Goal: Check status: Check status

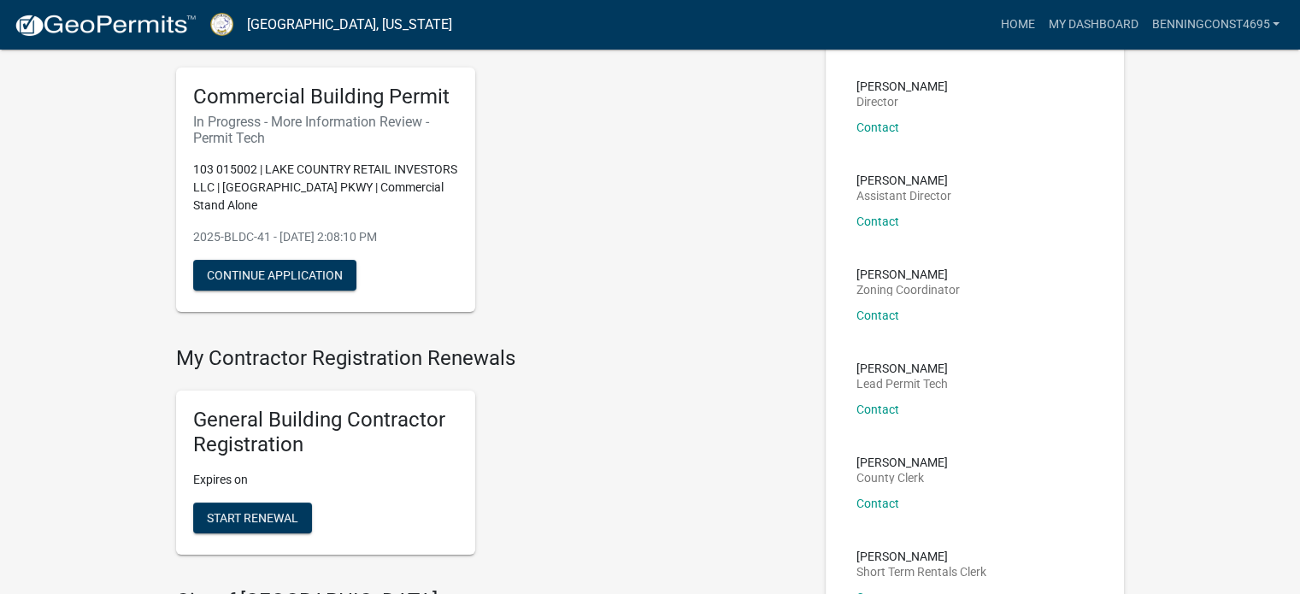
scroll to position [171, 0]
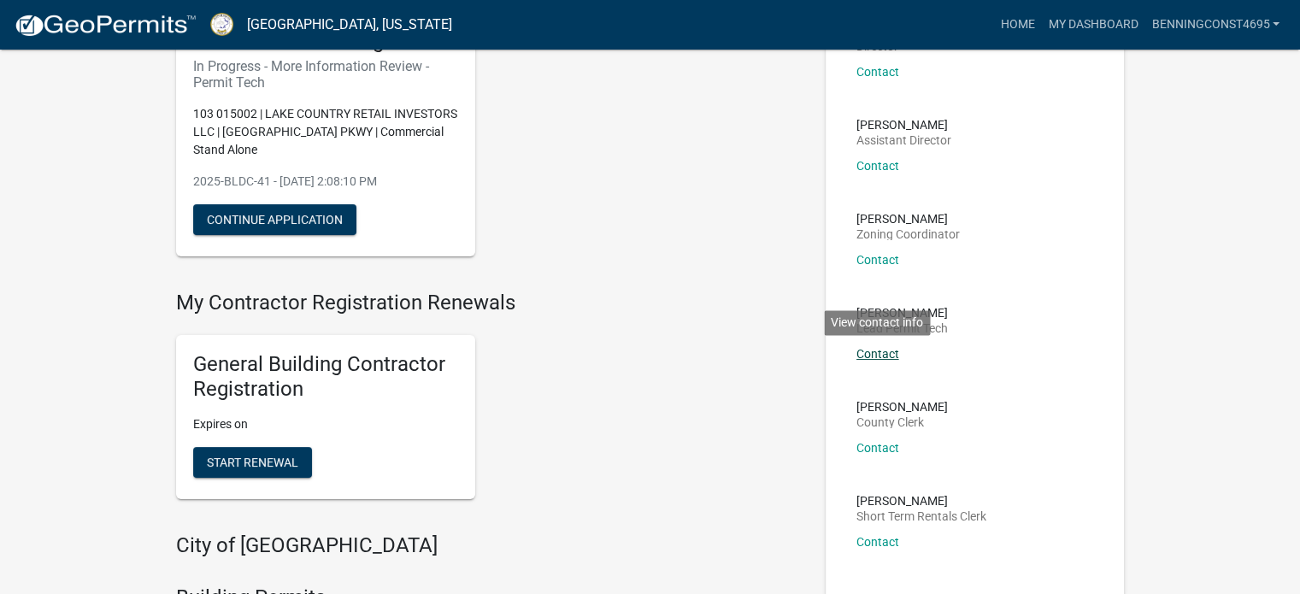
click at [890, 352] on link "Contact" at bounding box center [877, 354] width 43 height 14
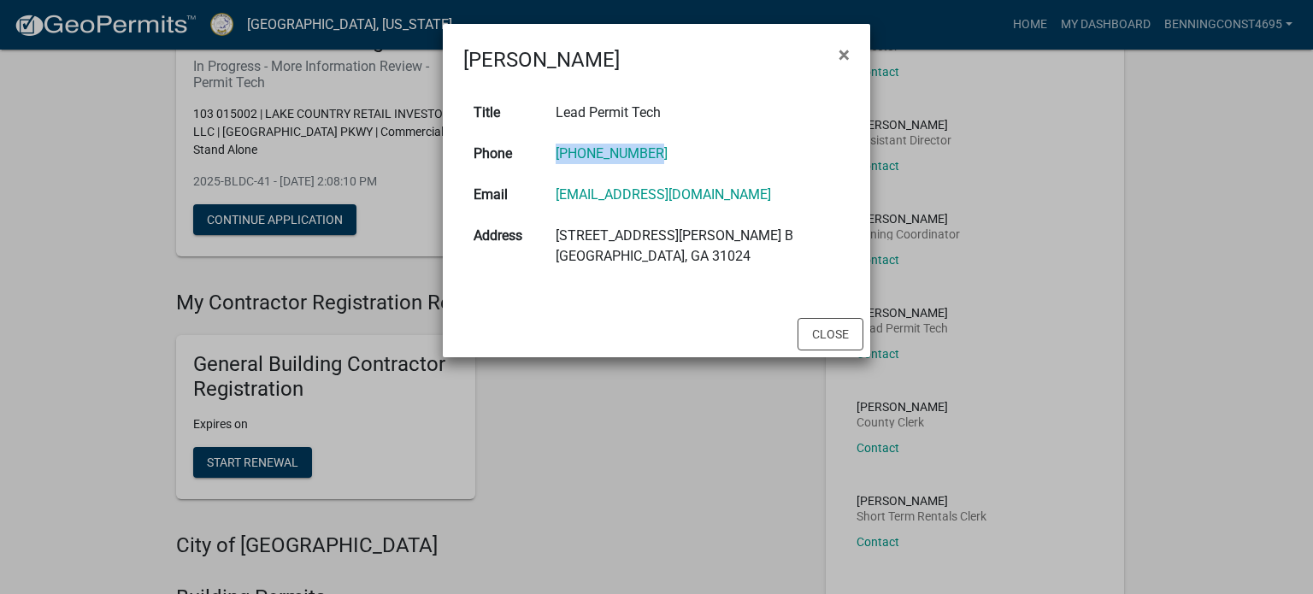
drag, startPoint x: 660, startPoint y: 145, endPoint x: 523, endPoint y: 153, distance: 137.0
click at [523, 153] on tr "Phone [PHONE_NUMBER]" at bounding box center [656, 153] width 386 height 41
click at [841, 56] on span "×" at bounding box center [843, 55] width 11 height 24
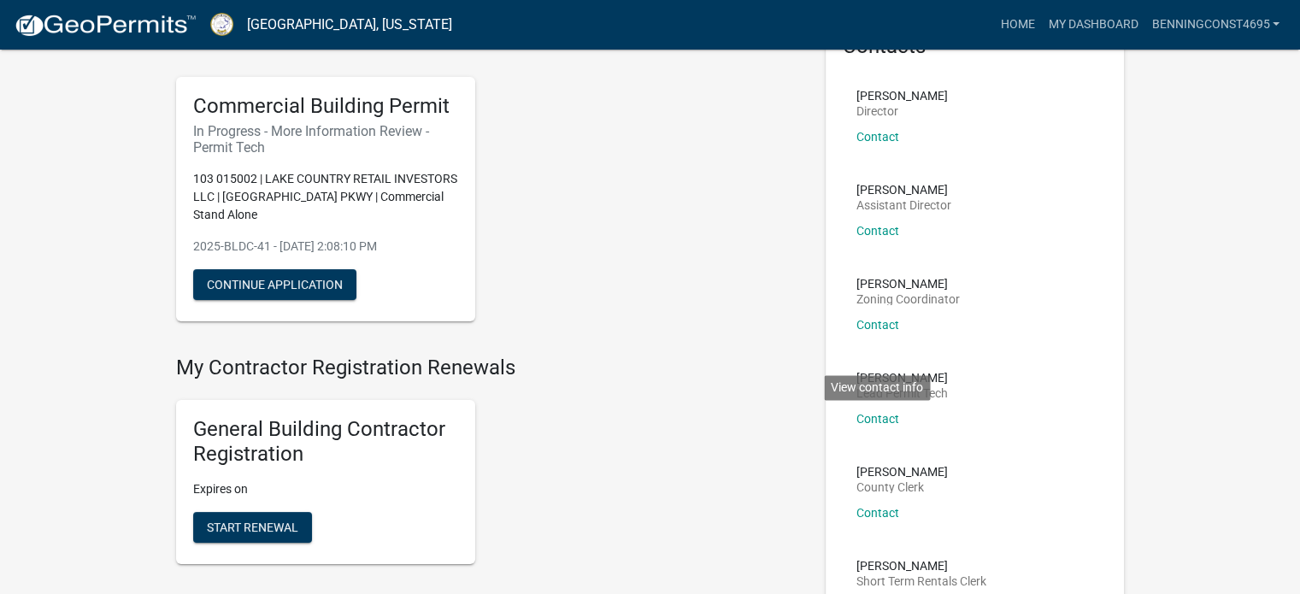
scroll to position [0, 0]
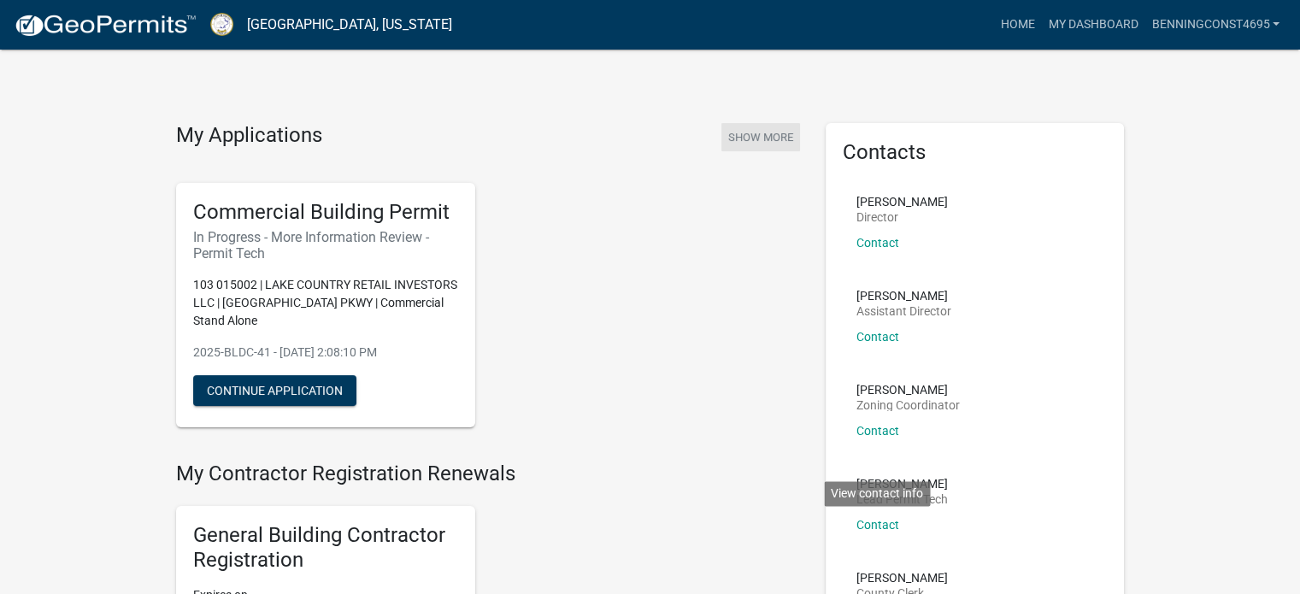
click at [736, 132] on button "Show More" at bounding box center [760, 137] width 79 height 28
click at [779, 130] on button "Show More" at bounding box center [760, 137] width 79 height 28
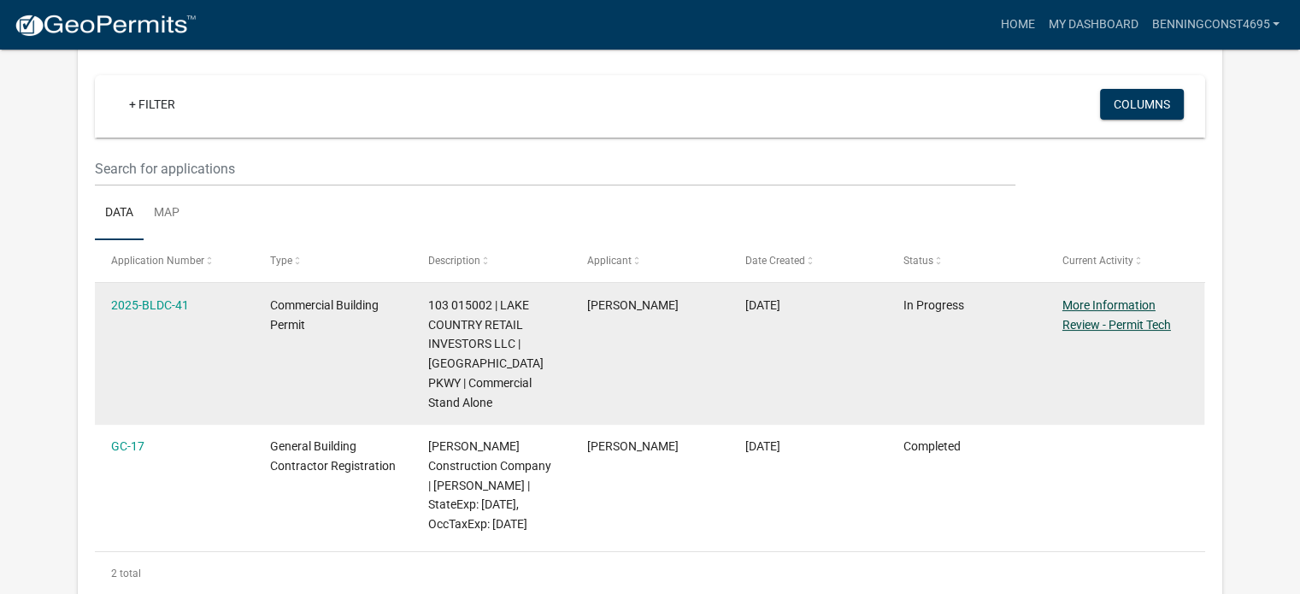
scroll to position [141, 0]
click at [1107, 303] on link "More Information Review - Permit Tech" at bounding box center [1116, 314] width 109 height 33
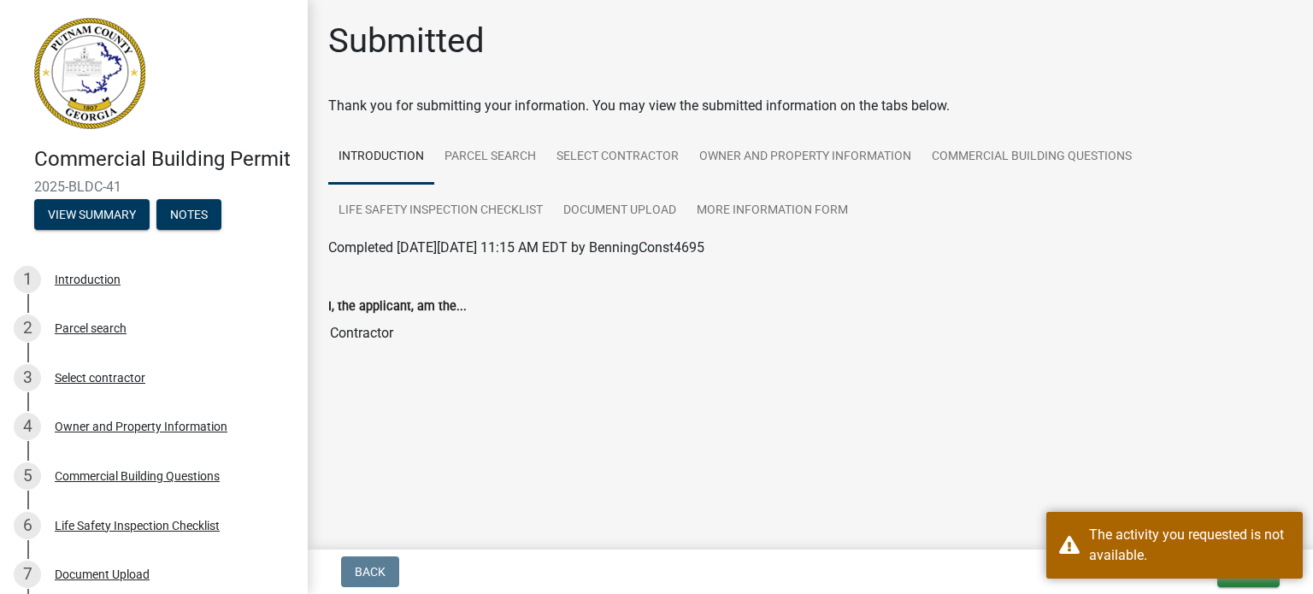
drag, startPoint x: 856, startPoint y: 414, endPoint x: 806, endPoint y: 395, distance: 53.8
click at [847, 411] on main "Submitted Thank you for submitting your information. You may view the submitted…" at bounding box center [810, 271] width 1005 height 543
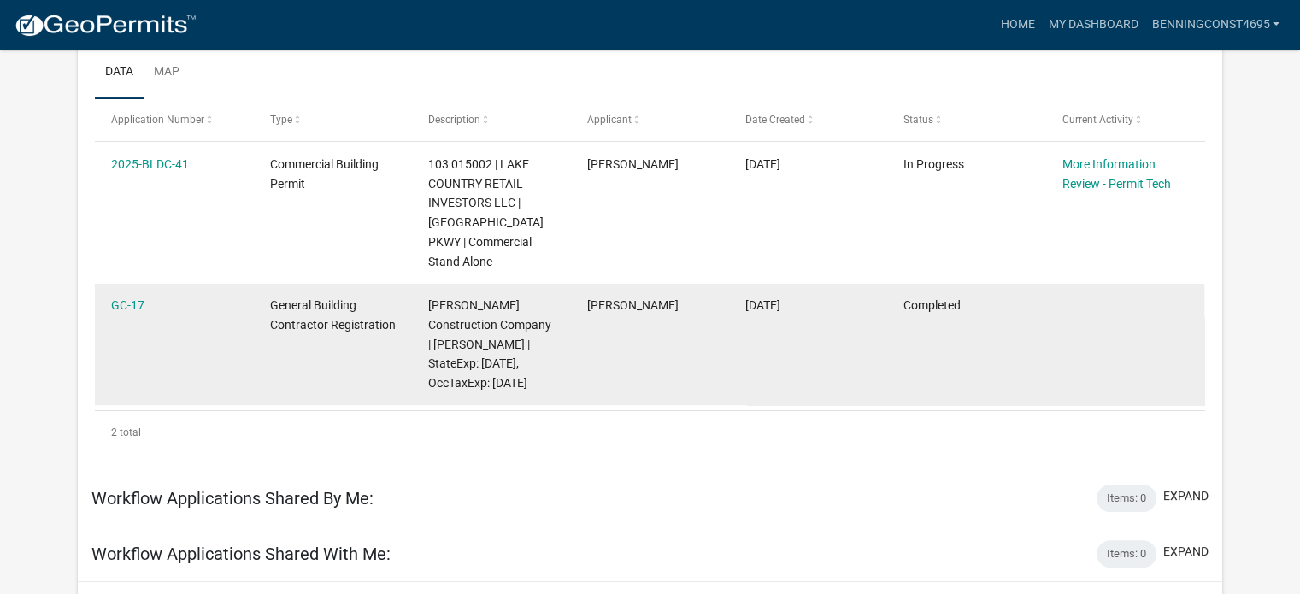
scroll to position [171, 0]
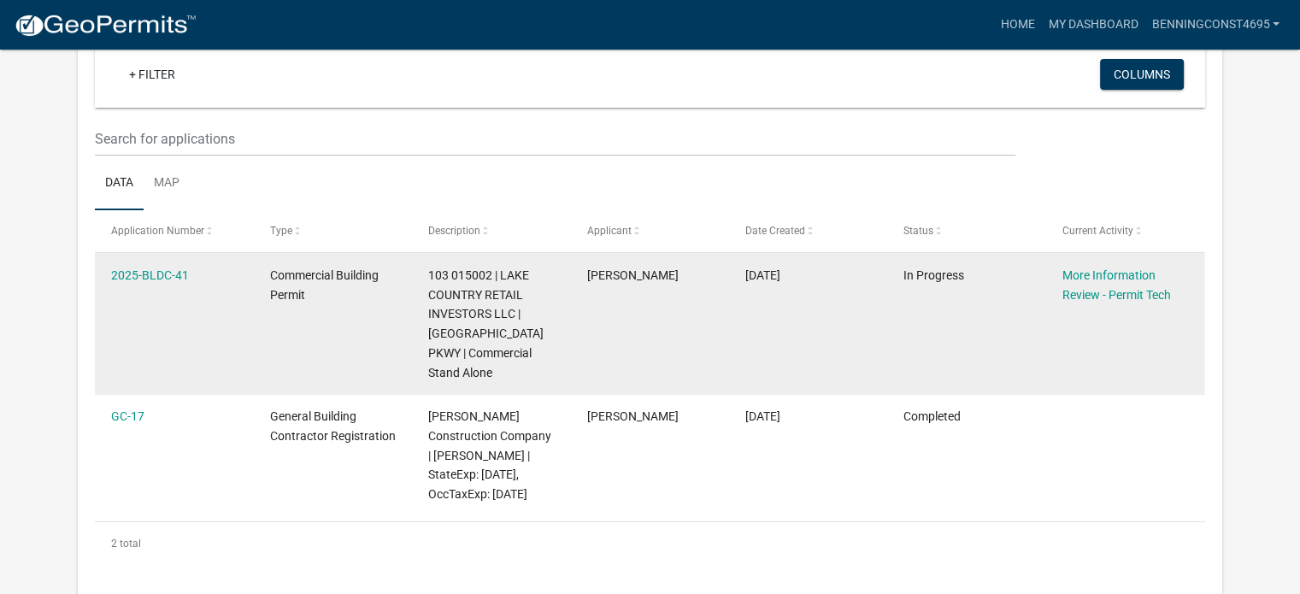
drag, startPoint x: 191, startPoint y: 273, endPoint x: 94, endPoint y: 271, distance: 97.5
click at [95, 271] on datatable-body-cell "2025-BLDC-41" at bounding box center [174, 323] width 158 height 141
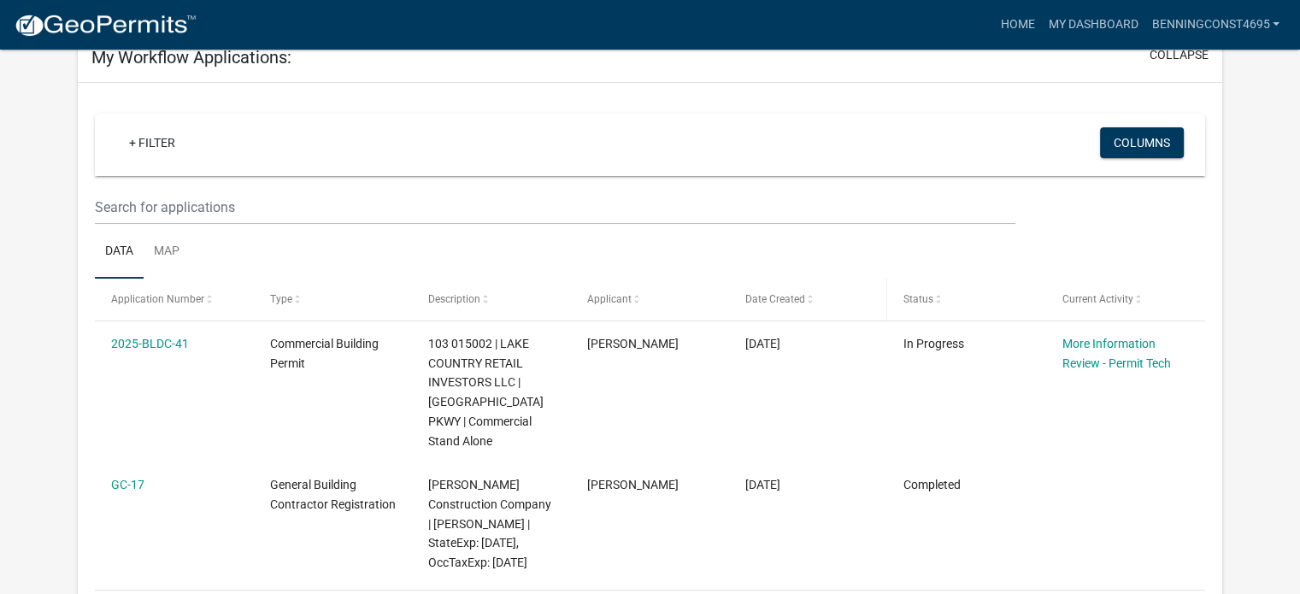
scroll to position [0, 0]
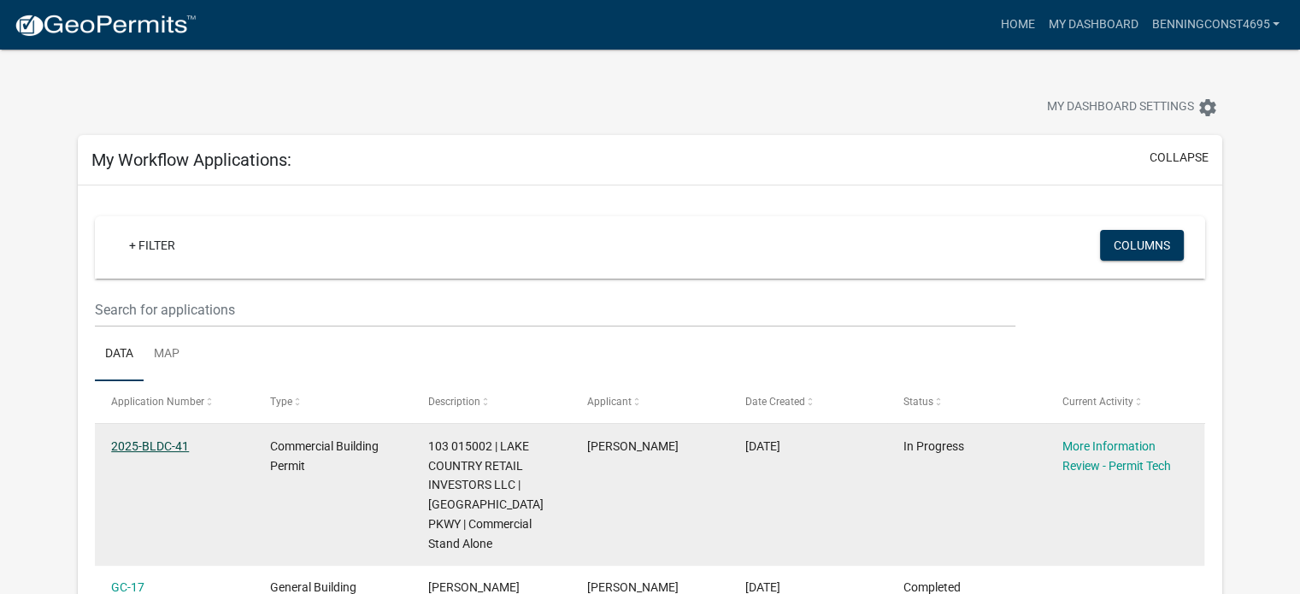
click at [132, 447] on link "2025-BLDC-41" at bounding box center [150, 446] width 78 height 14
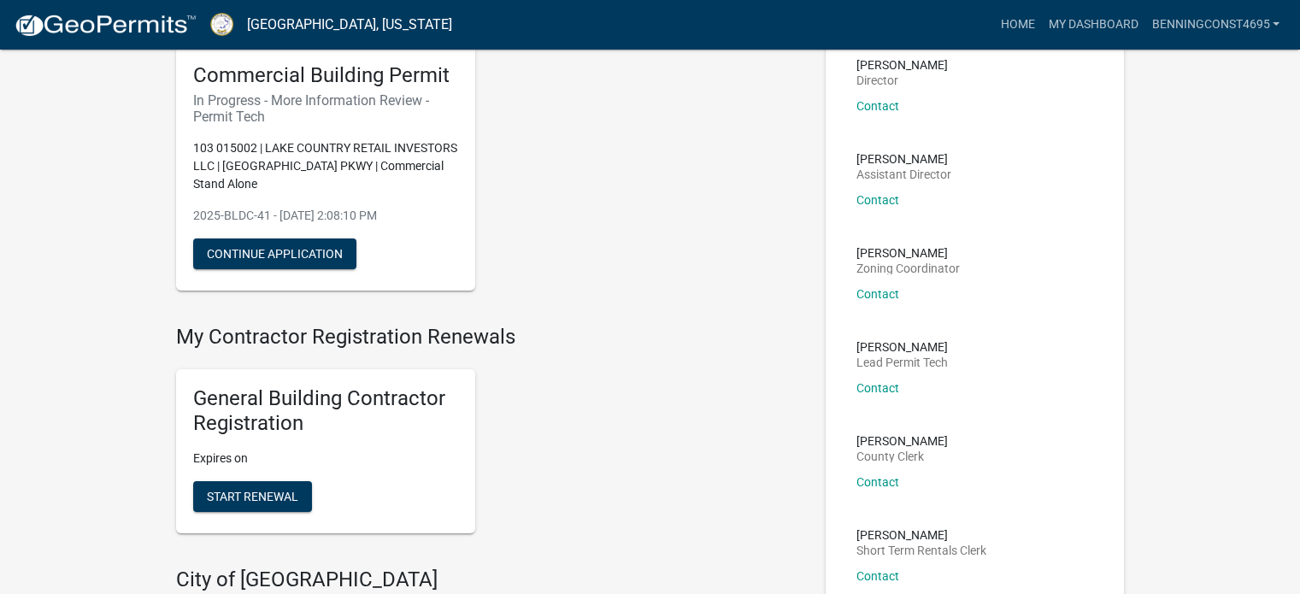
scroll to position [171, 0]
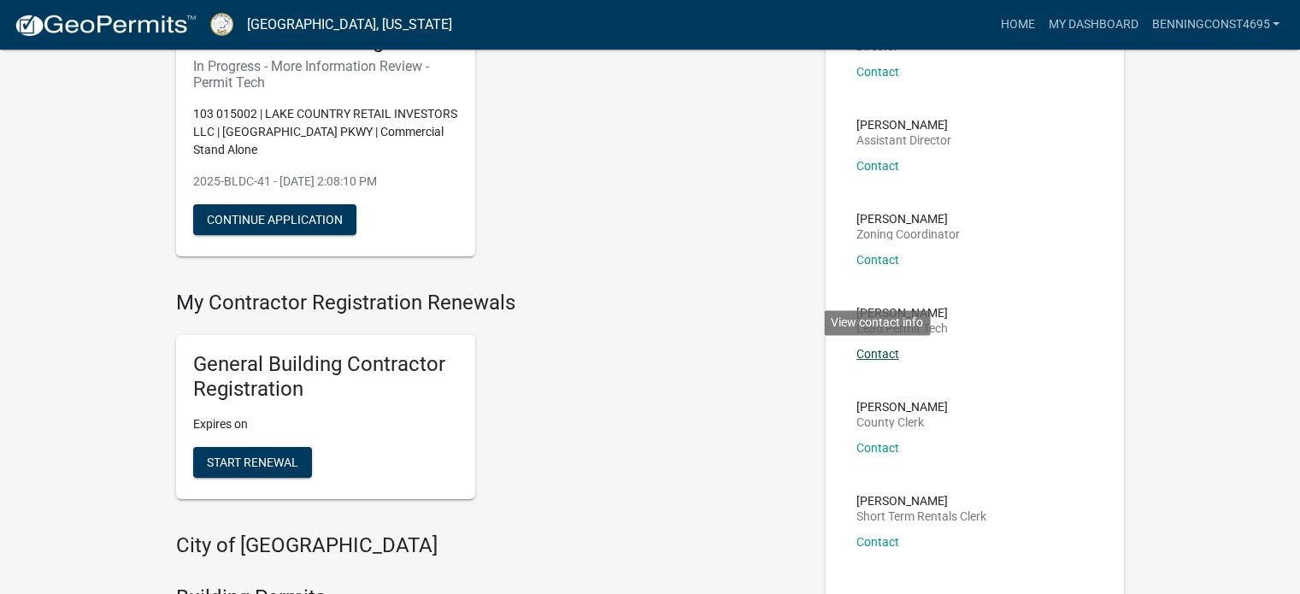
click at [877, 355] on link "Contact" at bounding box center [877, 354] width 43 height 14
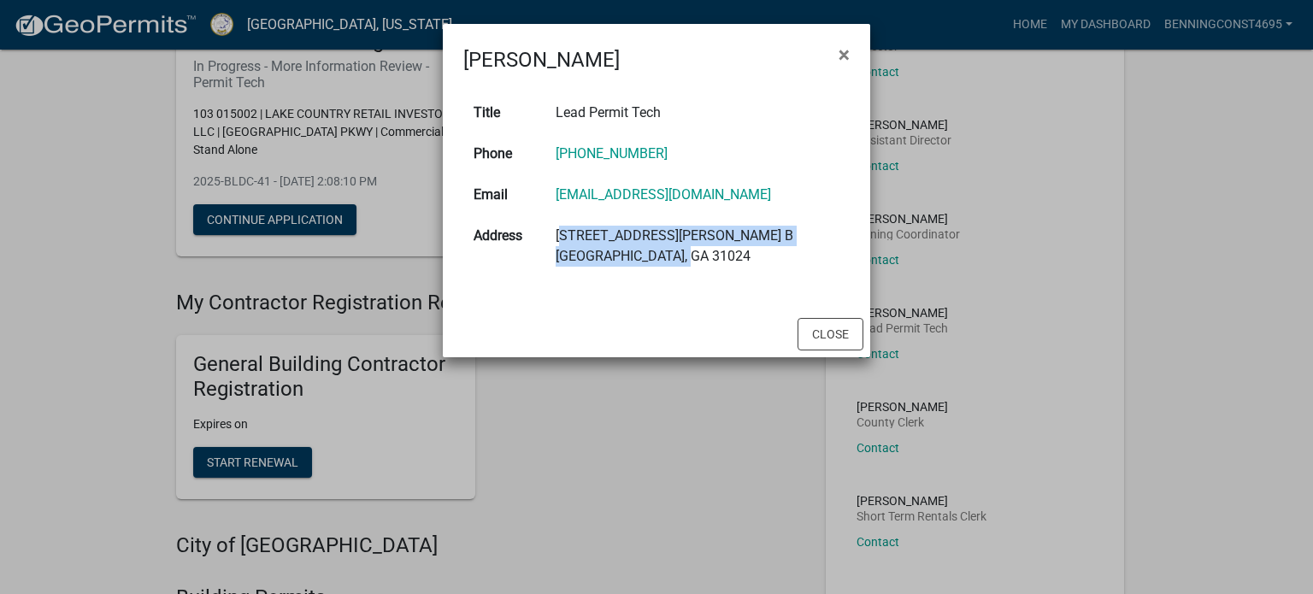
drag, startPoint x: 625, startPoint y: 249, endPoint x: 571, endPoint y: 232, distance: 56.5
click at [571, 232] on td "[STREET_ADDRESS][PERSON_NAME] B Eatonton, GA 31024" at bounding box center [697, 246] width 304 height 62
click at [590, 238] on td "[STREET_ADDRESS][PERSON_NAME] B Eatonton, GA 31024" at bounding box center [697, 246] width 304 height 62
drag, startPoint x: 578, startPoint y: 235, endPoint x: 685, endPoint y: 263, distance: 110.5
click at [685, 263] on td "[STREET_ADDRESS][PERSON_NAME] B Eatonton, GA 31024" at bounding box center [697, 246] width 304 height 62
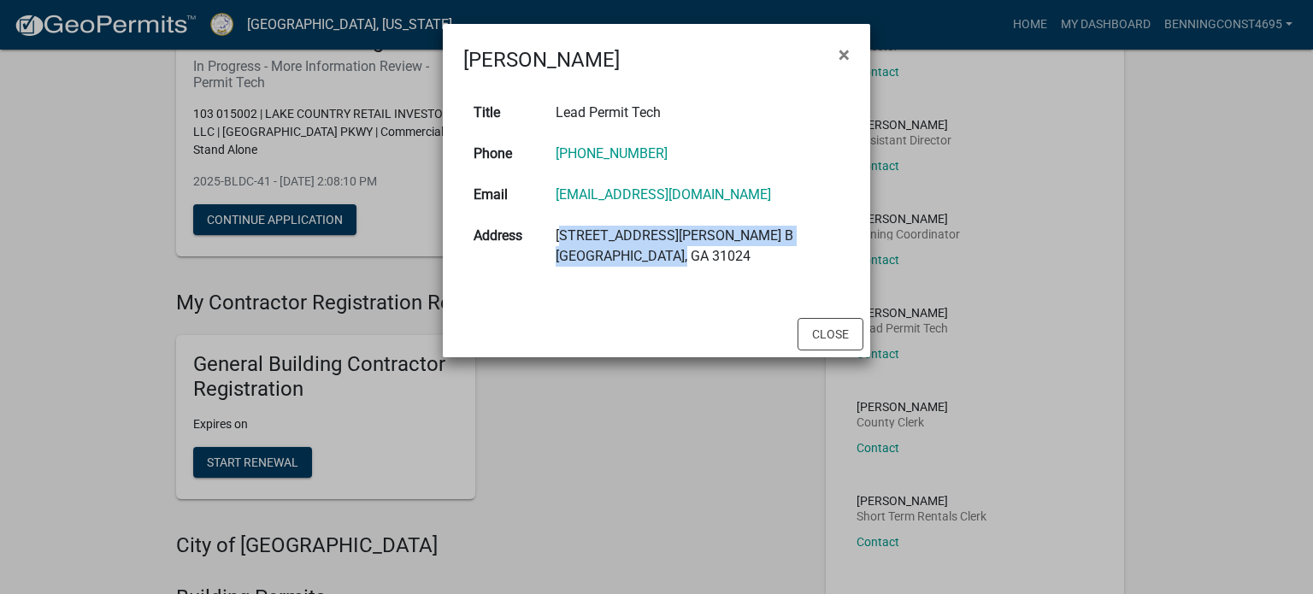
click at [685, 263] on td "[STREET_ADDRESS][PERSON_NAME] B Eatonton, GA 31024" at bounding box center [697, 246] width 304 height 62
drag, startPoint x: 655, startPoint y: 173, endPoint x: -380, endPoint y: 270, distance: 1040.3
click at [0, 270] on html "Internet Explorer does NOT work with GeoPermits. Get a new browser for more sec…" at bounding box center [656, 126] width 1313 height 594
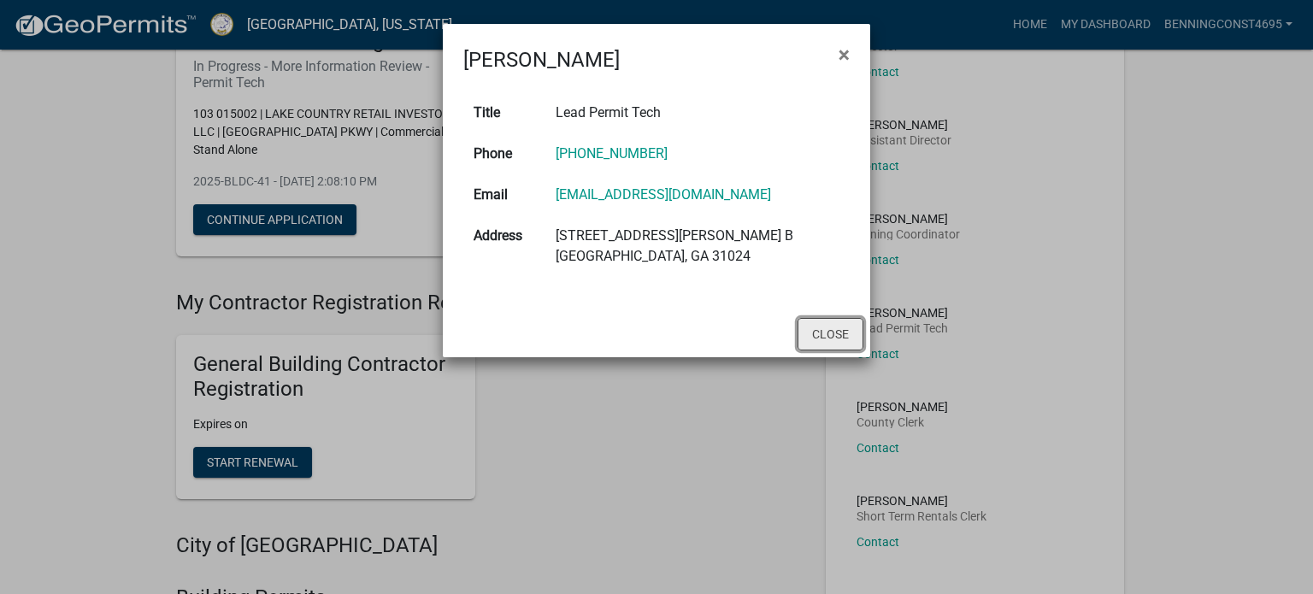
click at [804, 321] on button "Close" at bounding box center [830, 334] width 66 height 32
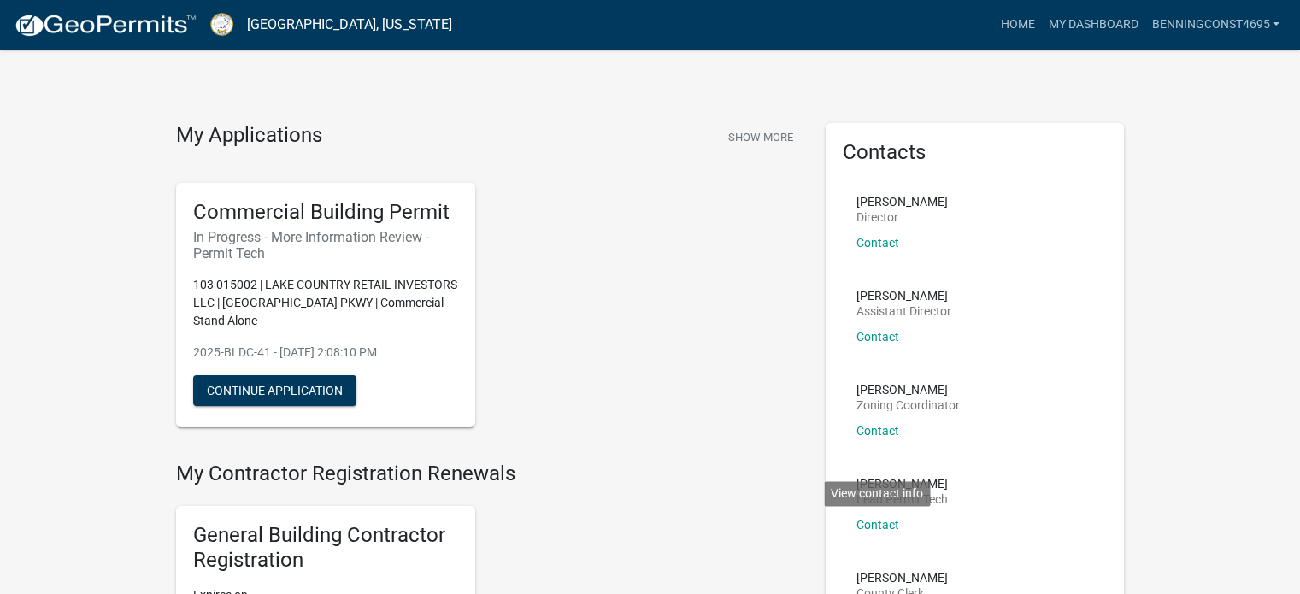
scroll to position [85, 0]
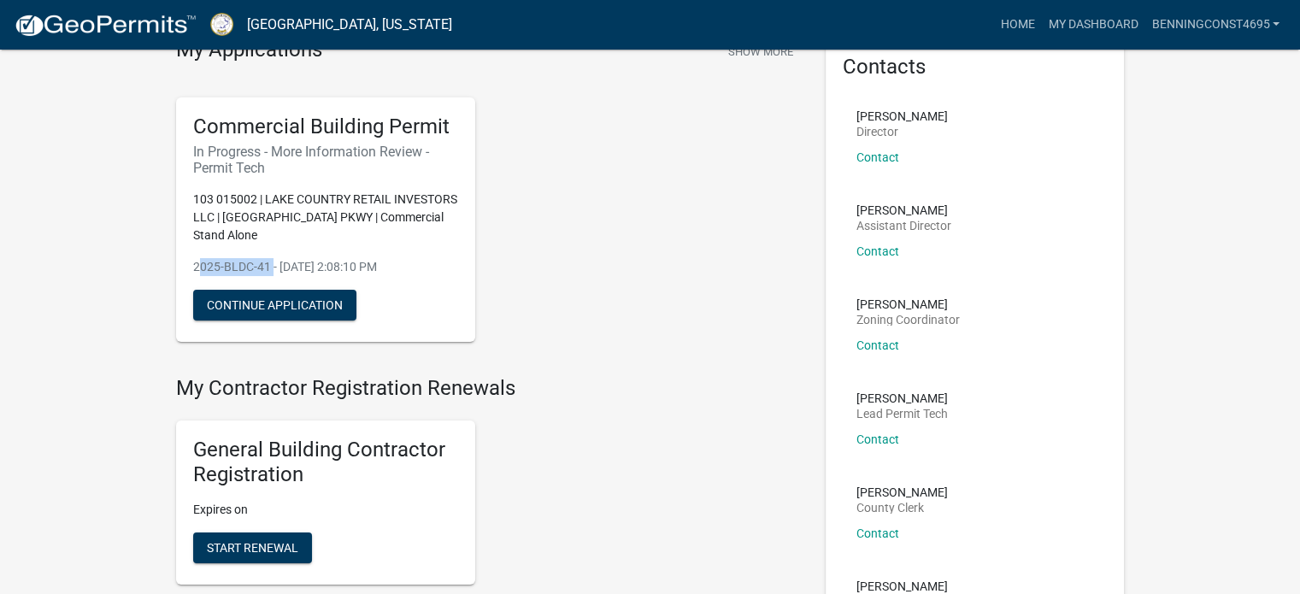
drag, startPoint x: 191, startPoint y: 263, endPoint x: 270, endPoint y: 265, distance: 78.6
click at [270, 265] on p "2025-BLDC-41 - [DATE] 2:08:10 PM" at bounding box center [325, 267] width 265 height 18
copy p "2025-BLDC-41"
click at [524, 266] on div "Commercial Building Permit In Progress - More Information Review - Permit Tech …" at bounding box center [488, 220] width 650 height 272
drag, startPoint x: 191, startPoint y: 198, endPoint x: 274, endPoint y: 200, distance: 83.8
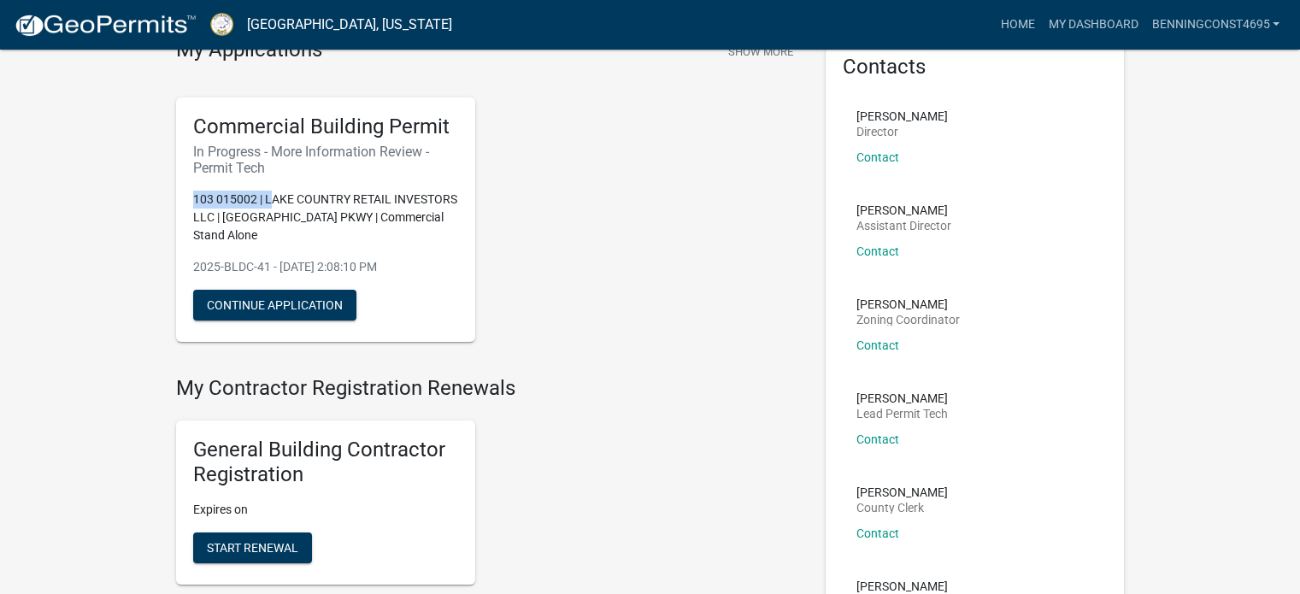
click at [274, 200] on div "Commercial Building Permit In Progress - More Information Review - Permit Tech …" at bounding box center [325, 219] width 299 height 244
click at [266, 200] on p "103 015002 | LAKE COUNTRY RETAIL INVESTORS LLC | [GEOGRAPHIC_DATA] PKWY | Comme…" at bounding box center [325, 218] width 265 height 54
click at [290, 309] on button "Continue Application" at bounding box center [274, 305] width 163 height 31
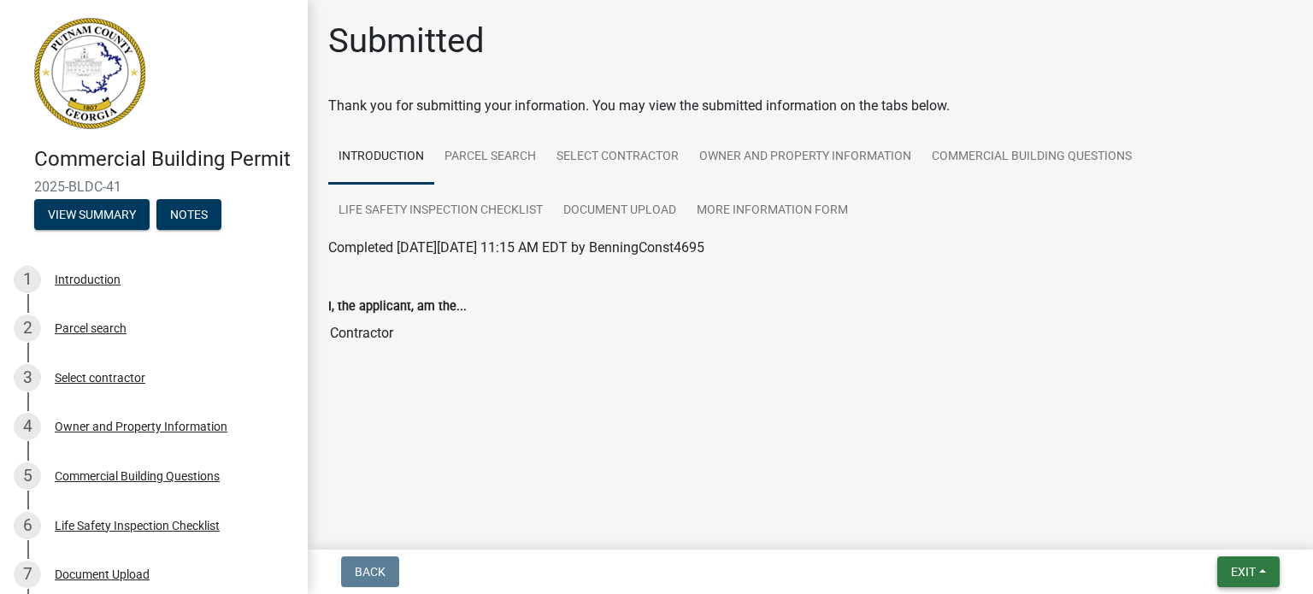
click at [1234, 573] on span "Exit" at bounding box center [1243, 572] width 25 height 14
click at [1005, 390] on div "Submitted Thank you for submitting your information. You may view the submitted…" at bounding box center [810, 210] width 990 height 379
click at [730, 430] on main "Submitted Thank you for submitting your information. You may view the submitted…" at bounding box center [810, 271] width 1005 height 543
